Goal: Communication & Community: Share content

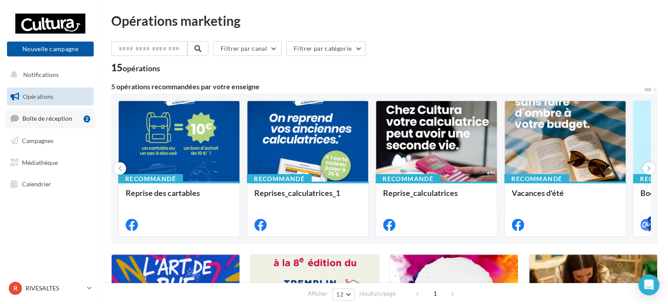
click at [33, 117] on span "Boîte de réception" at bounding box center [47, 118] width 50 height 7
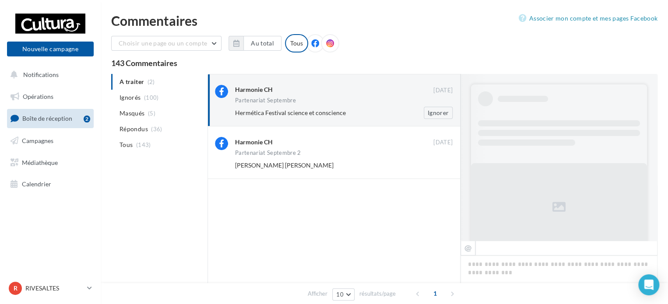
click at [323, 107] on div "Hermética Festival science et conscience Ignorer" at bounding box center [347, 113] width 224 height 12
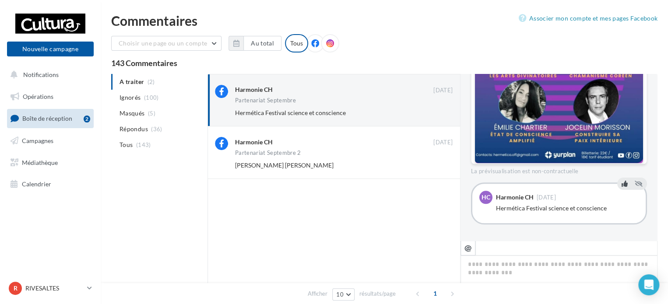
click at [621, 183] on icon at bounding box center [624, 184] width 6 height 6
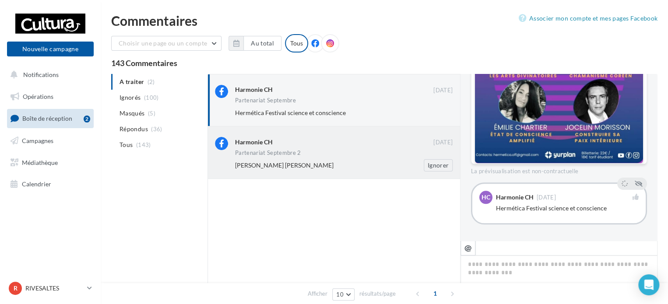
click at [330, 148] on div "Harmonie CH [DATE] Partenariat [DATE] [PERSON_NAME] [PERSON_NAME]" at bounding box center [343, 154] width 217 height 34
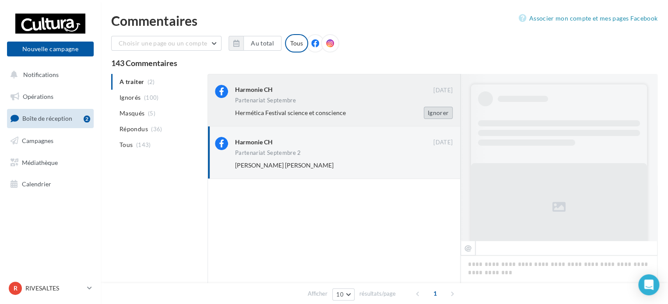
click at [431, 113] on button "Ignorer" at bounding box center [438, 113] width 29 height 12
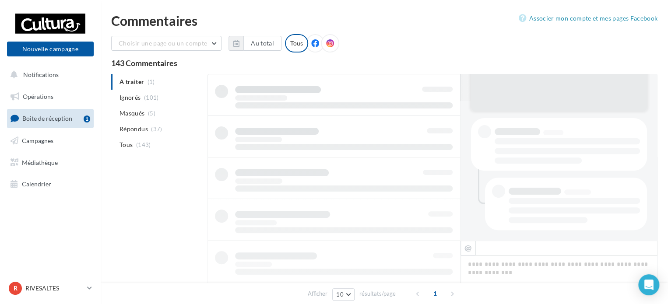
scroll to position [139, 0]
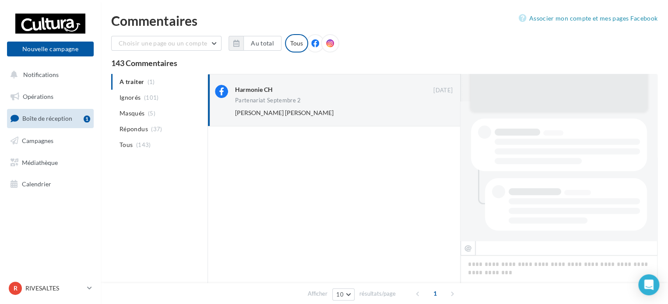
click at [563, 185] on div at bounding box center [573, 191] width 131 height 13
click at [569, 103] on div at bounding box center [559, 68] width 176 height 88
click at [347, 122] on div "Harmonie CH 21 sept. Partenariat Septembre 2 François Bonnal Catherine Martin I…" at bounding box center [333, 100] width 253 height 53
click at [41, 47] on button "Nouvelle campagne" at bounding box center [50, 49] width 87 height 15
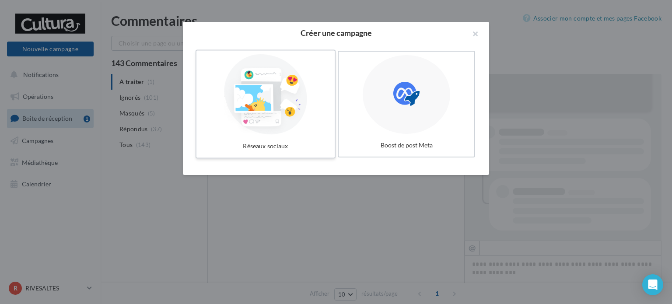
click at [273, 106] on div at bounding box center [265, 94] width 131 height 81
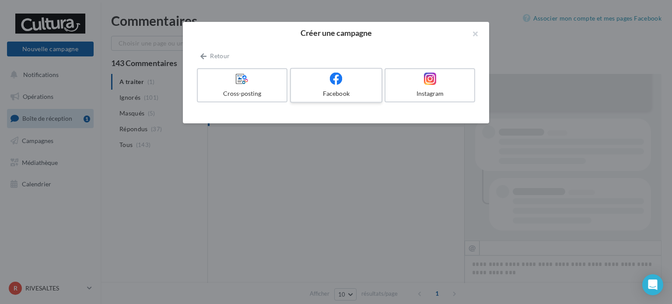
click at [354, 91] on div "Facebook" at bounding box center [336, 93] width 83 height 9
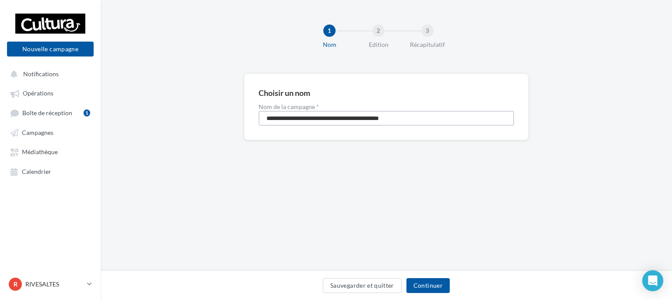
click at [318, 117] on input "**********" at bounding box center [387, 118] width 256 height 15
click at [297, 117] on input "**********" at bounding box center [387, 118] width 256 height 15
type input "**********"
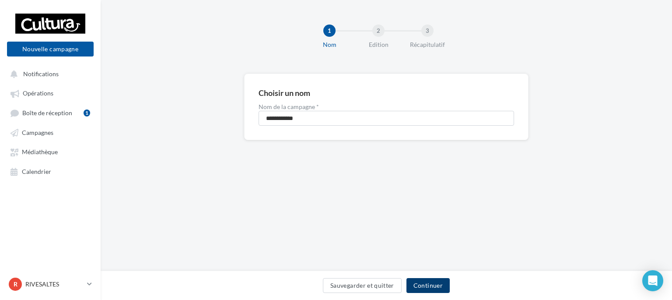
click at [418, 283] on button "Continuer" at bounding box center [428, 285] width 43 height 15
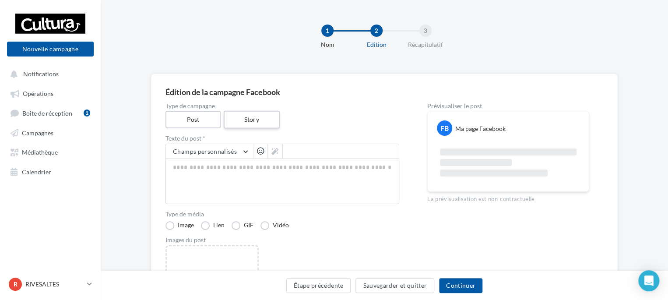
click at [246, 123] on label "Story" at bounding box center [251, 120] width 56 height 18
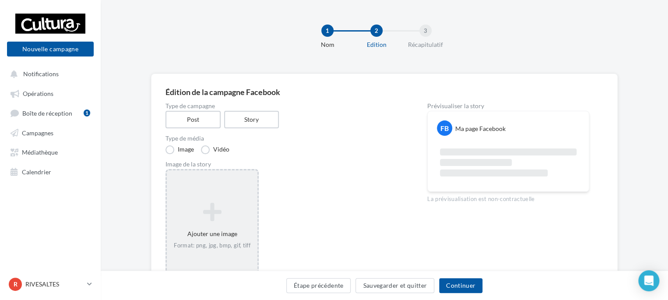
click at [222, 214] on icon at bounding box center [212, 211] width 84 height 21
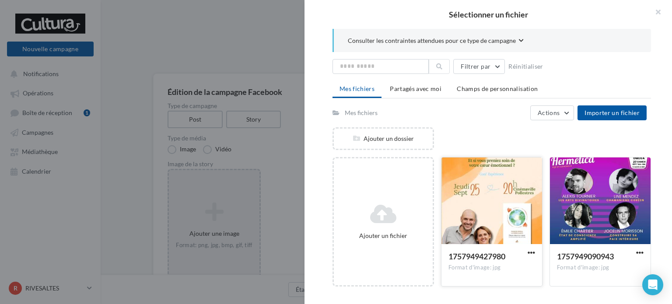
click at [471, 205] on div at bounding box center [492, 202] width 101 height 88
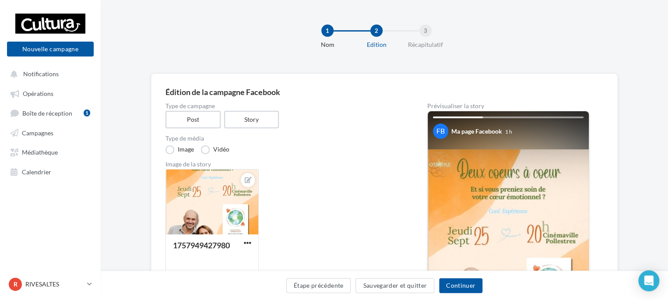
click at [359, 186] on div "1757949427980" at bounding box center [285, 229] width 241 height 121
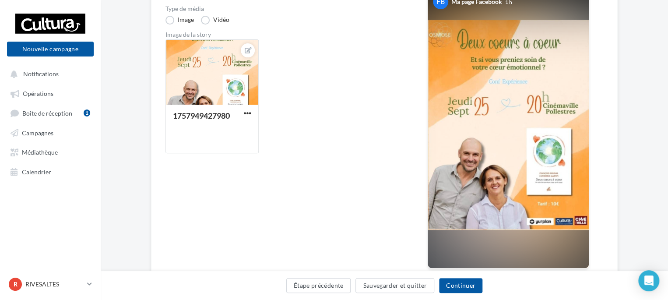
scroll to position [145, 0]
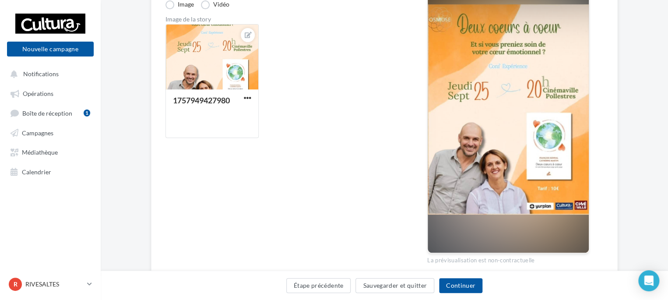
click at [453, 293] on div "Étape précédente Sauvegarder et quitter Continuer" at bounding box center [384, 287] width 553 height 18
click at [455, 288] on button "Continuer" at bounding box center [460, 285] width 43 height 15
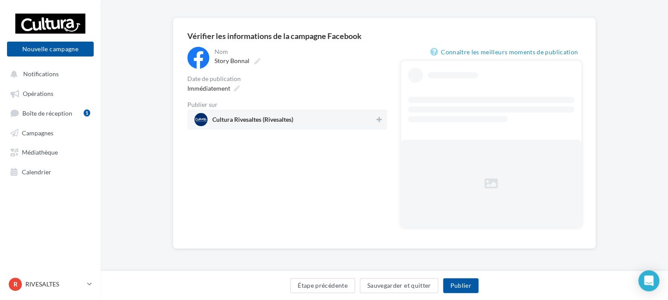
click at [348, 67] on div "Story Bonnal" at bounding box center [299, 61] width 171 height 12
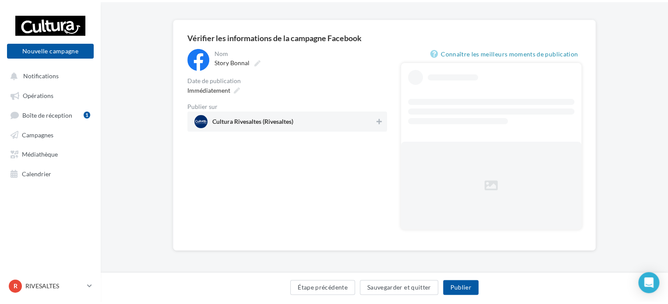
scroll to position [0, 0]
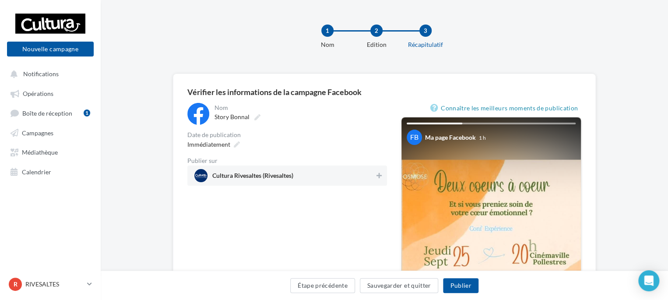
click at [340, 179] on span "Cultura Rivesaltes (Rivesaltes)" at bounding box center [284, 175] width 180 height 13
click at [462, 288] on button "Publier" at bounding box center [460, 285] width 35 height 15
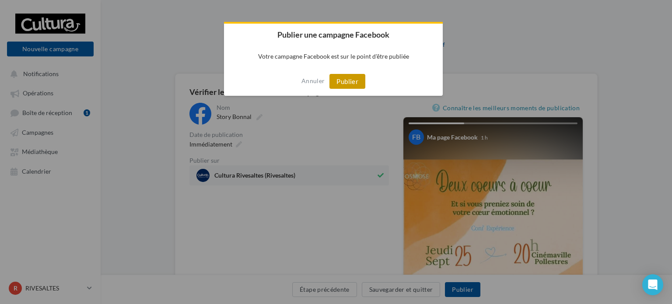
click at [357, 82] on button "Publier" at bounding box center [348, 81] width 36 height 15
